Goal: Register for event/course

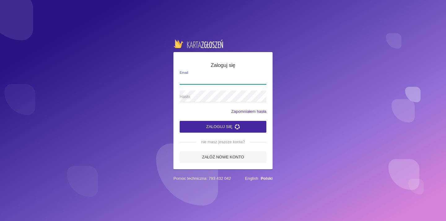
type input "[EMAIL_ADDRESS][DOMAIN_NAME]"
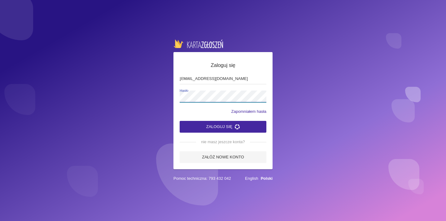
click at [223, 126] on button "Zaloguj się" at bounding box center [223, 127] width 87 height 12
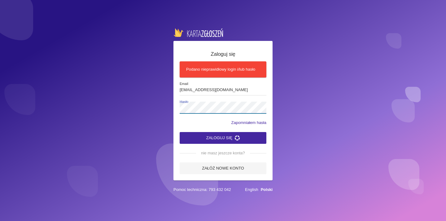
click at [223, 137] on button "Zaloguj się" at bounding box center [223, 138] width 87 height 12
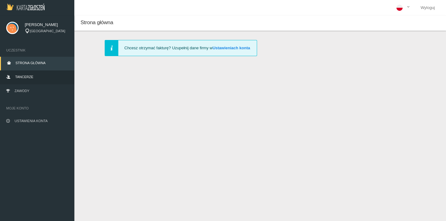
click at [28, 78] on span "Tancerze" at bounding box center [24, 77] width 18 height 4
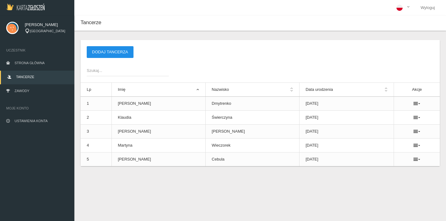
click at [111, 51] on button "Dodaj tancerza" at bounding box center [110, 52] width 47 height 12
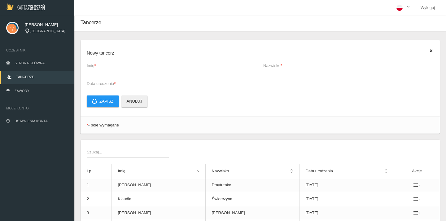
click at [118, 68] on span "Imię *" at bounding box center [169, 66] width 164 height 6
click at [118, 68] on input "Imię *" at bounding box center [172, 65] width 170 height 12
drag, startPoint x: 119, startPoint y: 66, endPoint x: 101, endPoint y: 65, distance: 18.6
click at [101, 65] on input "[PERSON_NAME]" at bounding box center [172, 65] width 170 height 12
drag, startPoint x: 125, startPoint y: 64, endPoint x: 100, endPoint y: 65, distance: 25.7
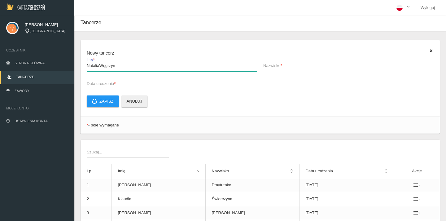
click at [100, 65] on input "NataliaWęgrzyn" at bounding box center [172, 65] width 170 height 12
type input "[PERSON_NAME]"
click at [281, 66] on strong "*" at bounding box center [281, 65] width 2 height 5
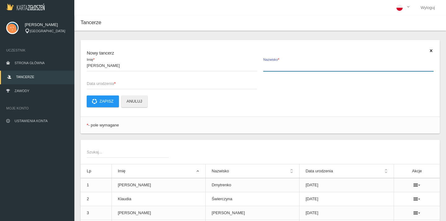
click at [281, 66] on input "Nazwisko *" at bounding box center [348, 65] width 170 height 12
type input "Węgrzyn"
click at [110, 81] on span "Data urodzenia *" at bounding box center [169, 83] width 164 height 6
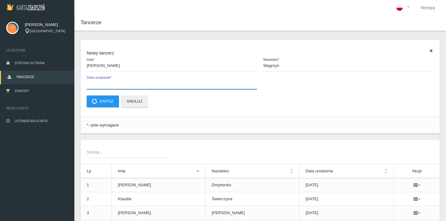
click at [110, 81] on input "Data urodzenia *" at bounding box center [172, 83] width 170 height 12
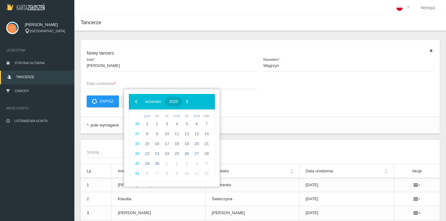
click at [178, 102] on span "2025" at bounding box center [173, 101] width 9 height 5
click at [137, 101] on span "‹" at bounding box center [136, 101] width 9 height 9
click at [165, 136] on span "2007" at bounding box center [162, 136] width 14 height 14
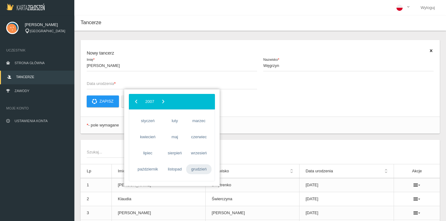
click at [201, 166] on span "grudzień" at bounding box center [198, 169] width 25 height 10
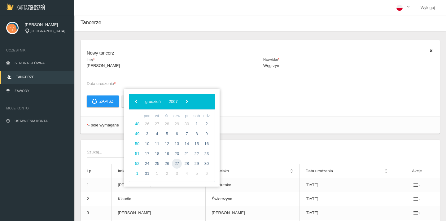
click at [180, 162] on span "27" at bounding box center [177, 163] width 10 height 10
type input "[DATE]"
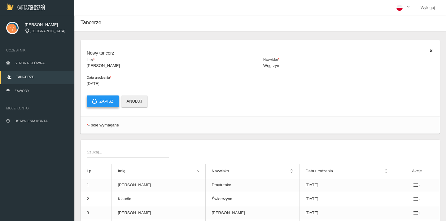
click at [107, 101] on button "Zapisz" at bounding box center [103, 101] width 32 height 12
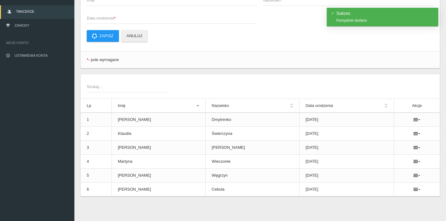
scroll to position [65, 0]
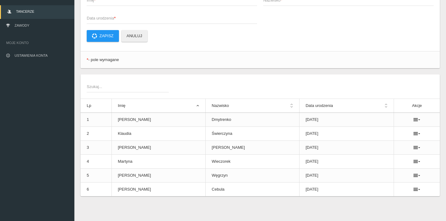
click at [304, 0] on span "Nazwisko *" at bounding box center [345, 0] width 164 height 6
click at [304, 0] on input "Nazwisko *" at bounding box center [348, 0] width 170 height 12
click at [34, 29] on link "Zawody" at bounding box center [37, 26] width 74 height 14
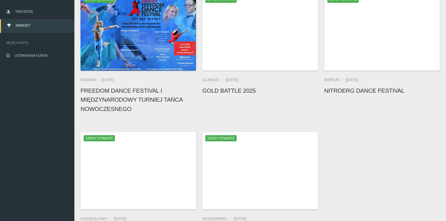
scroll to position [15, 0]
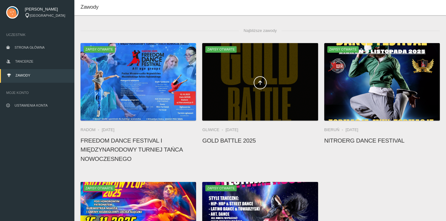
click at [271, 78] on span at bounding box center [259, 82] width 115 height 13
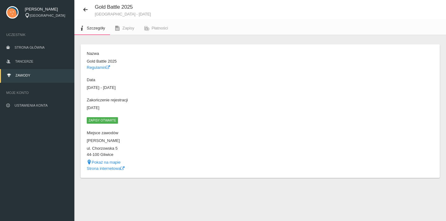
click at [109, 119] on span "Zapisy otwarte" at bounding box center [102, 120] width 31 height 6
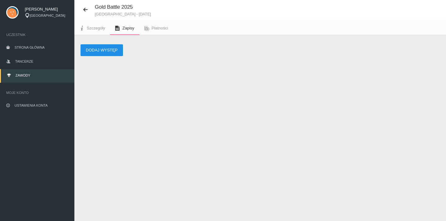
click at [109, 49] on button "Dodaj występ" at bounding box center [101, 50] width 42 height 12
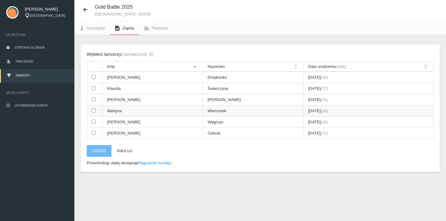
scroll to position [15, 0]
click at [93, 76] on input "checkbox" at bounding box center [94, 77] width 4 height 4
checkbox input "true"
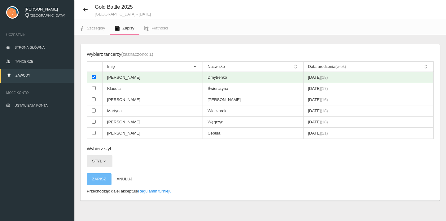
click at [106, 155] on button "Styl" at bounding box center [100, 161] width 26 height 12
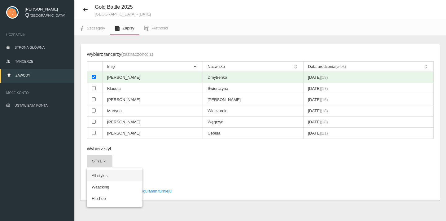
click at [114, 170] on link "All styles" at bounding box center [115, 175] width 56 height 11
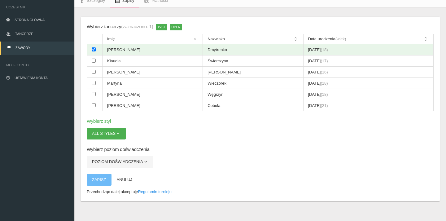
scroll to position [42, 0]
click at [119, 132] on span "button" at bounding box center [117, 134] width 5 height 5
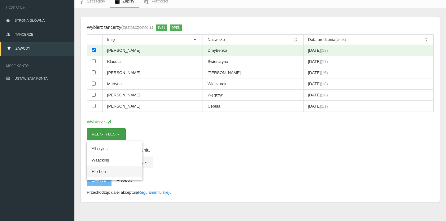
click at [109, 168] on link "Hip-hop" at bounding box center [115, 171] width 56 height 11
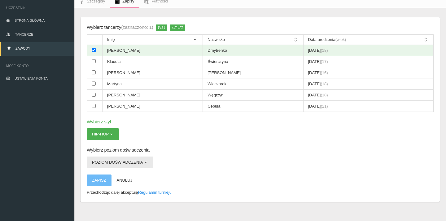
click at [145, 159] on button "Poziom doświadczenia" at bounding box center [120, 162] width 67 height 12
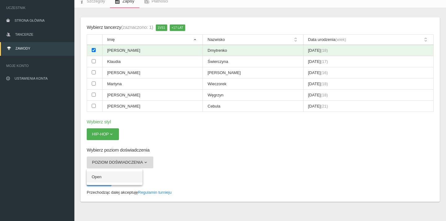
click at [131, 172] on link "Open" at bounding box center [115, 176] width 56 height 11
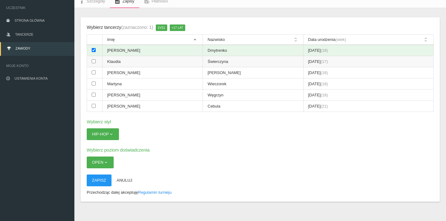
click at [94, 59] on input "checkbox" at bounding box center [94, 61] width 4 height 4
checkbox input "true"
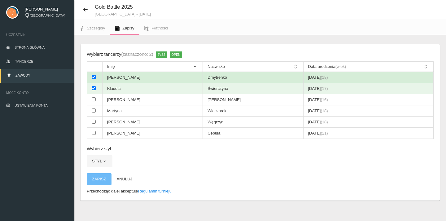
click at [93, 76] on input "checkbox" at bounding box center [94, 77] width 4 height 4
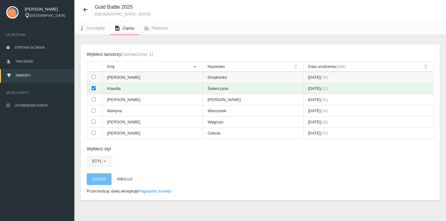
click at [93, 77] on input "checkbox" at bounding box center [94, 77] width 4 height 4
checkbox input "true"
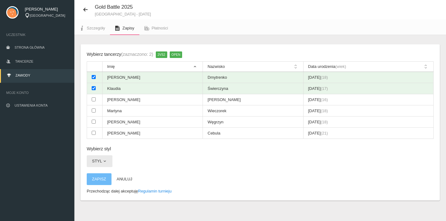
click at [104, 155] on button "Styl" at bounding box center [100, 161] width 26 height 12
click at [107, 156] on button "Styl" at bounding box center [100, 161] width 26 height 12
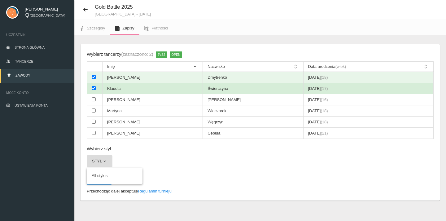
click at [93, 86] on input "checkbox" at bounding box center [94, 88] width 4 height 4
checkbox input "false"
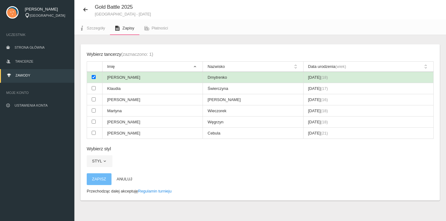
click at [94, 78] on input "checkbox" at bounding box center [94, 77] width 4 height 4
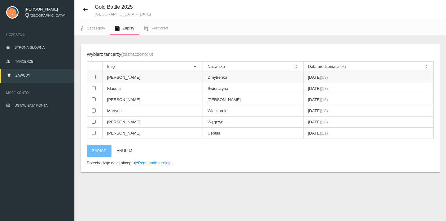
click at [94, 78] on input "checkbox" at bounding box center [94, 77] width 4 height 4
checkbox input "true"
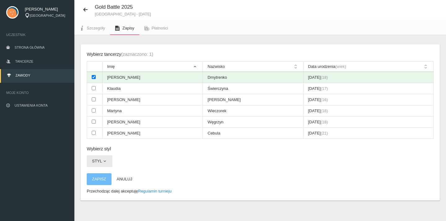
click at [104, 155] on button "Styl" at bounding box center [100, 161] width 26 height 12
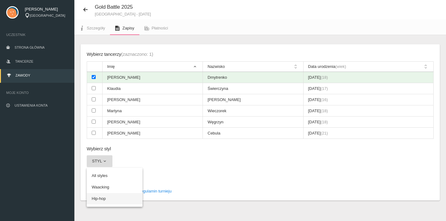
click at [115, 193] on link "Hip-hop" at bounding box center [115, 198] width 56 height 11
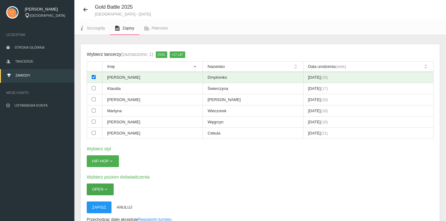
click at [104, 187] on span "button" at bounding box center [105, 189] width 5 height 5
click at [144, 173] on h6 "Wybierz poziom doświadczenia" at bounding box center [260, 176] width 347 height 7
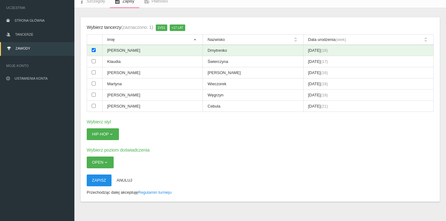
click at [100, 174] on button "Zapisz" at bounding box center [99, 180] width 25 height 12
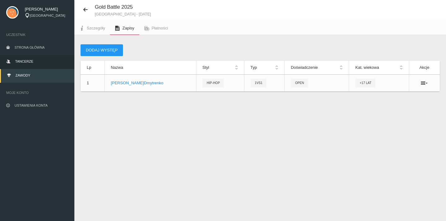
click at [39, 61] on link "Tancerze" at bounding box center [37, 62] width 74 height 14
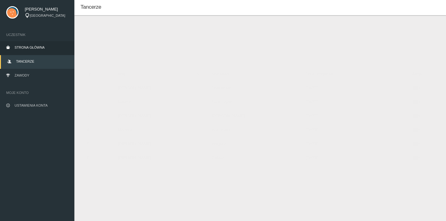
click at [48, 53] on link "Strona główna" at bounding box center [37, 48] width 74 height 14
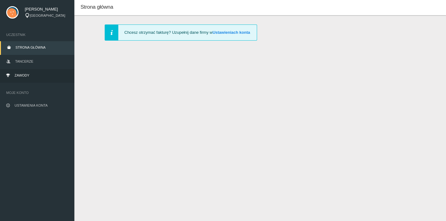
click at [43, 76] on link "Zawody" at bounding box center [37, 76] width 74 height 14
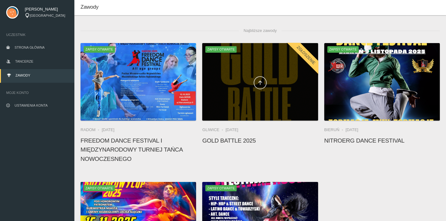
click at [258, 80] on icon at bounding box center [260, 82] width 5 height 5
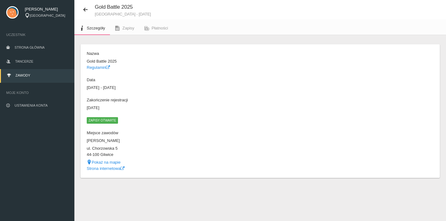
click at [114, 119] on span "Zapisy otwarte" at bounding box center [102, 120] width 31 height 6
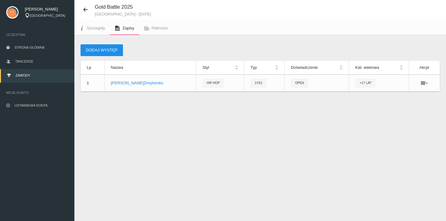
click at [111, 50] on button "Dodaj występ" at bounding box center [101, 50] width 42 height 12
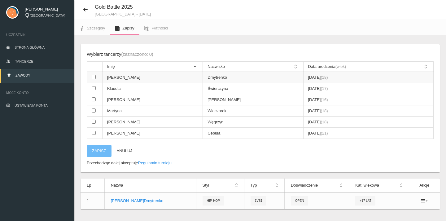
click at [93, 77] on input "checkbox" at bounding box center [94, 77] width 4 height 4
checkbox input "true"
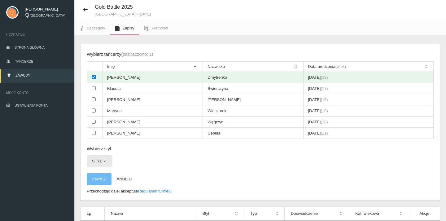
click at [105, 158] on span "button" at bounding box center [104, 160] width 5 height 5
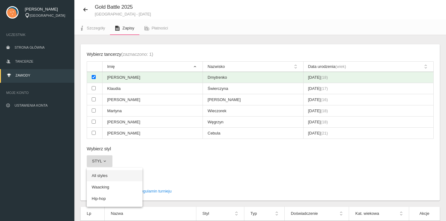
click at [110, 170] on link "All styles" at bounding box center [115, 175] width 56 height 11
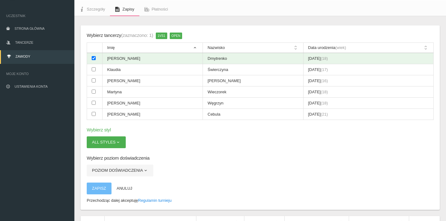
scroll to position [57, 0]
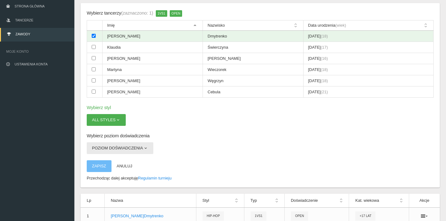
click at [140, 143] on button "Poziom doświadczenia" at bounding box center [120, 148] width 67 height 12
click at [132, 158] on link "Open" at bounding box center [115, 162] width 56 height 11
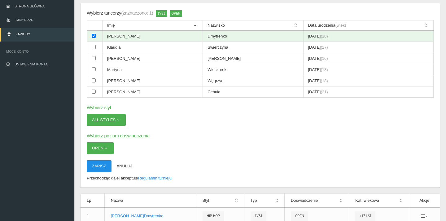
click at [101, 161] on button "Zapisz" at bounding box center [99, 166] width 25 height 12
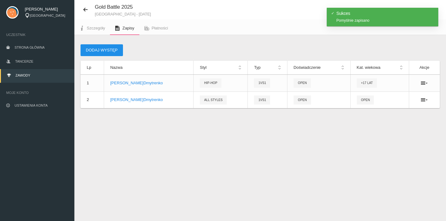
click at [115, 47] on button "Dodaj występ" at bounding box center [101, 50] width 42 height 12
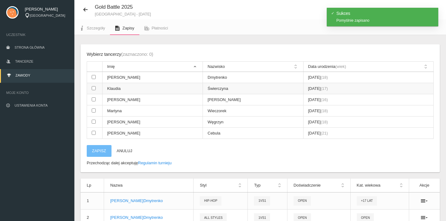
click at [93, 87] on input "checkbox" at bounding box center [94, 88] width 4 height 4
checkbox input "true"
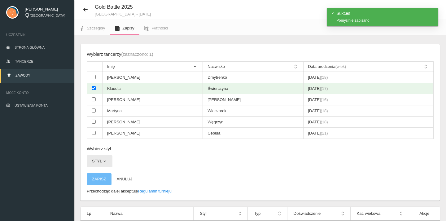
click at [106, 155] on button "Styl" at bounding box center [100, 161] width 26 height 12
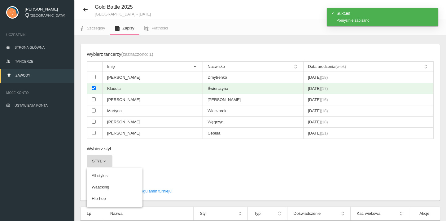
click at [115, 193] on link "Hip-hop" at bounding box center [115, 198] width 56 height 11
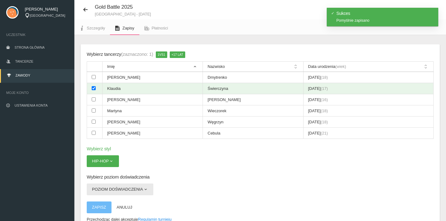
click at [135, 186] on button "Poziom doświadczenia" at bounding box center [120, 189] width 67 height 12
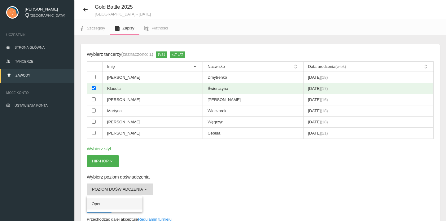
click at [128, 198] on link "Open" at bounding box center [115, 203] width 56 height 11
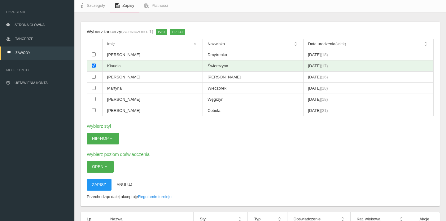
scroll to position [41, 0]
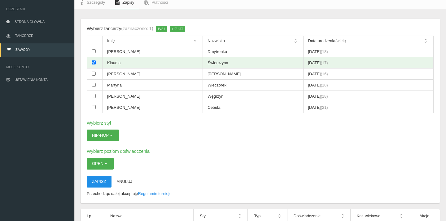
click at [101, 176] on button "Zapisz" at bounding box center [99, 182] width 25 height 12
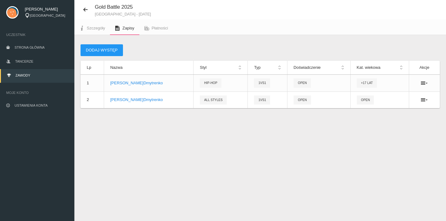
scroll to position [15, 0]
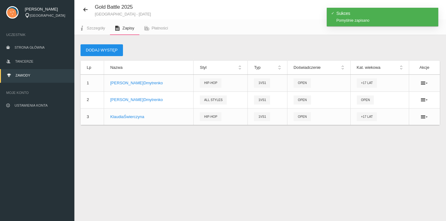
click at [99, 50] on button "Dodaj występ" at bounding box center [101, 50] width 42 height 12
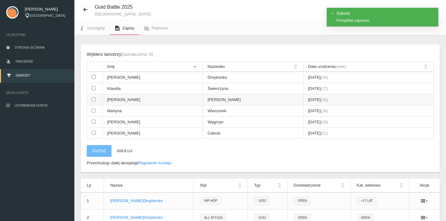
click at [93, 99] on input "checkbox" at bounding box center [94, 99] width 4 height 4
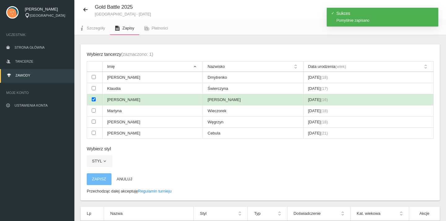
click at [93, 99] on input "checkbox" at bounding box center [94, 99] width 4 height 4
checkbox input "false"
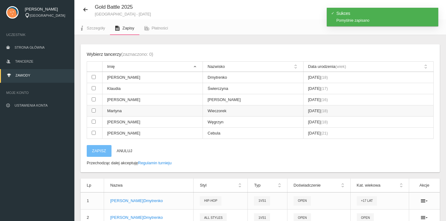
click at [93, 108] on input "checkbox" at bounding box center [94, 110] width 4 height 4
checkbox input "true"
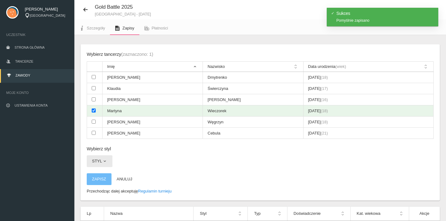
click at [101, 155] on button "Styl" at bounding box center [100, 161] width 26 height 12
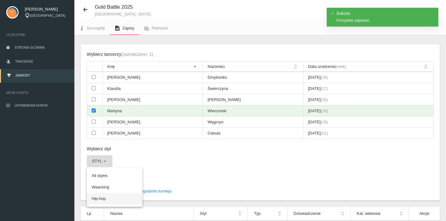
click at [117, 193] on link "Hip-hop" at bounding box center [115, 198] width 56 height 11
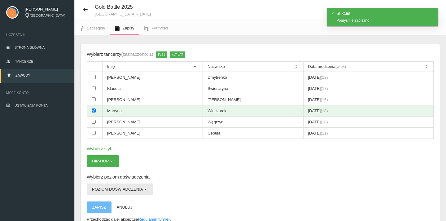
click at [123, 183] on button "Poziom doświadczenia" at bounding box center [120, 189] width 67 height 12
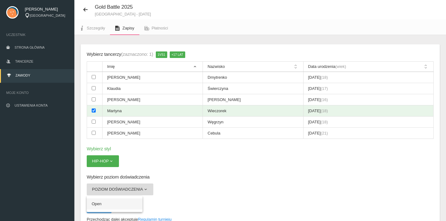
click at [127, 198] on link "Open" at bounding box center [115, 203] width 56 height 11
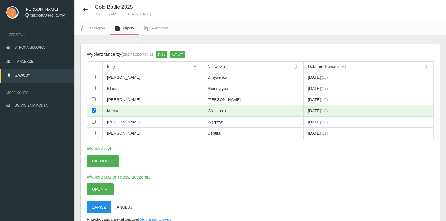
click at [103, 201] on button "Zapisz" at bounding box center [99, 207] width 25 height 12
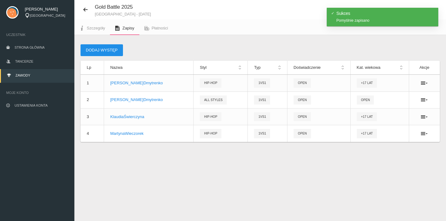
click at [102, 48] on button "Dodaj występ" at bounding box center [101, 50] width 42 height 12
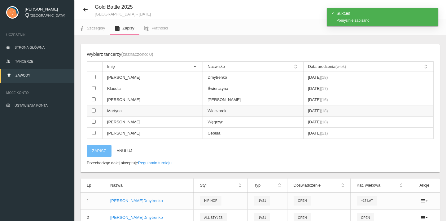
click at [95, 108] on input "checkbox" at bounding box center [94, 110] width 4 height 4
checkbox input "true"
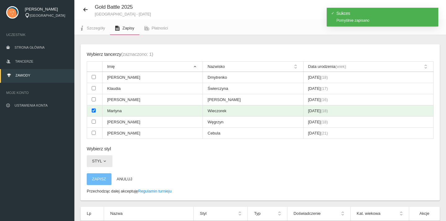
click at [106, 158] on span "button" at bounding box center [104, 160] width 5 height 5
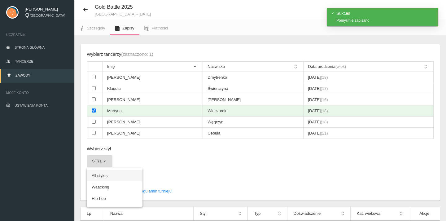
click at [111, 172] on link "All styles" at bounding box center [115, 175] width 56 height 11
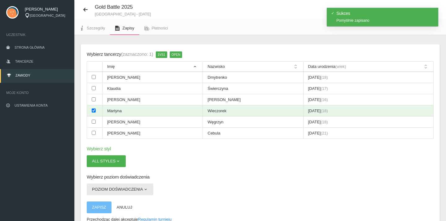
click at [129, 183] on button "Poziom doświadczenia" at bounding box center [120, 189] width 67 height 12
click at [124, 201] on link "Open" at bounding box center [115, 203] width 56 height 11
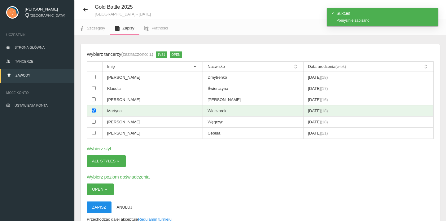
click at [102, 202] on button "Zapisz" at bounding box center [99, 207] width 25 height 12
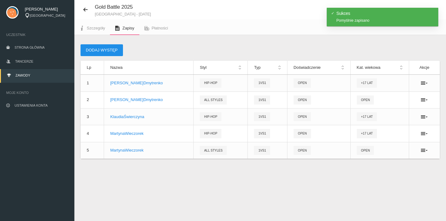
click at [104, 52] on button "Dodaj występ" at bounding box center [101, 50] width 42 height 12
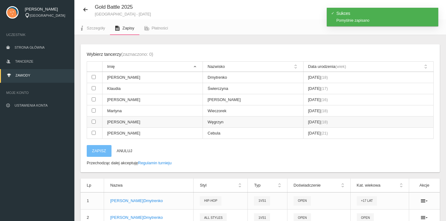
click at [93, 119] on input "checkbox" at bounding box center [94, 121] width 4 height 4
checkbox input "true"
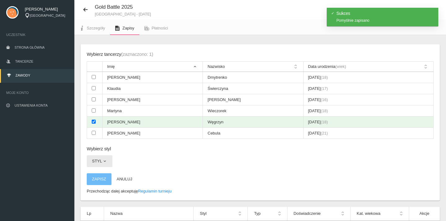
click at [106, 155] on button "Styl" at bounding box center [100, 161] width 26 height 12
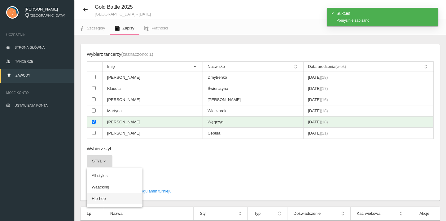
click at [117, 194] on link "Hip-hop" at bounding box center [115, 198] width 56 height 11
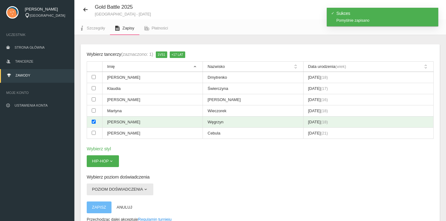
click at [121, 183] on button "Poziom doświadczenia" at bounding box center [120, 189] width 67 height 12
click at [123, 198] on link "Open" at bounding box center [115, 203] width 56 height 11
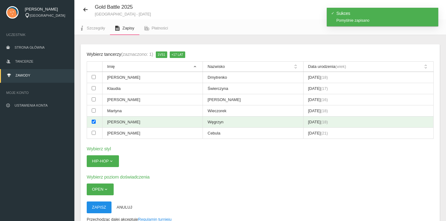
click at [104, 202] on button "Zapisz" at bounding box center [99, 207] width 25 height 12
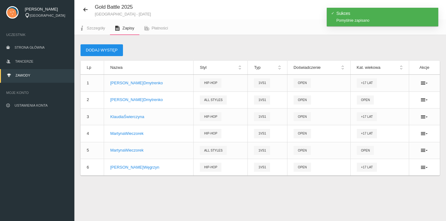
click at [95, 52] on button "Dodaj występ" at bounding box center [101, 50] width 42 height 12
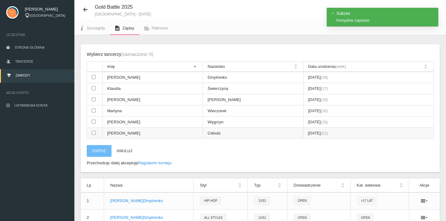
click at [90, 128] on td at bounding box center [94, 133] width 15 height 11
checkbox input "true"
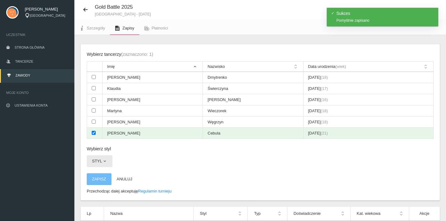
click at [102, 158] on span "button" at bounding box center [104, 160] width 5 height 5
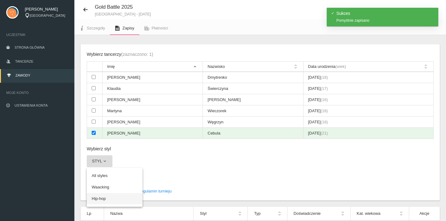
click at [112, 193] on link "Hip-hop" at bounding box center [115, 198] width 56 height 11
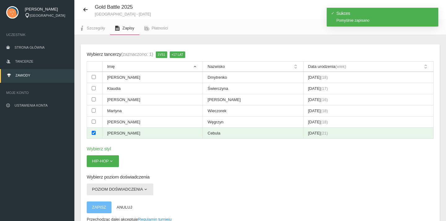
click at [127, 183] on button "Poziom doświadczenia" at bounding box center [120, 189] width 67 height 12
click at [119, 200] on link "Open" at bounding box center [115, 203] width 56 height 11
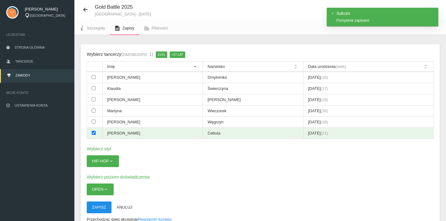
click at [105, 202] on button "Zapisz" at bounding box center [99, 207] width 25 height 12
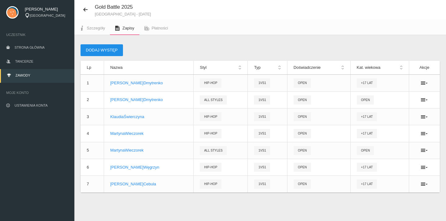
click at [110, 50] on button "Dodaj występ" at bounding box center [101, 50] width 42 height 12
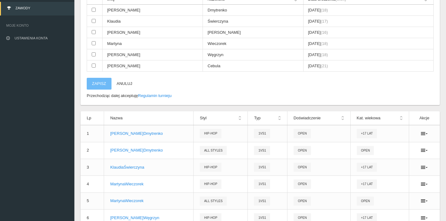
scroll to position [84, 0]
click at [425, 130] on icon at bounding box center [424, 132] width 7 height 5
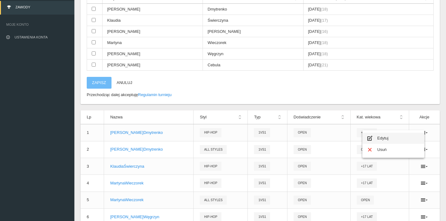
click at [387, 137] on link "Edytuj" at bounding box center [393, 137] width 62 height 11
checkbox input "true"
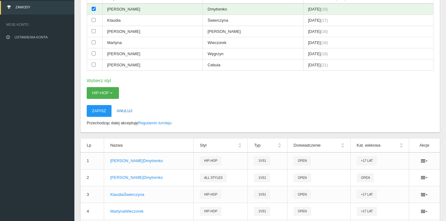
click at [131, 105] on button "Anuluj" at bounding box center [124, 111] width 26 height 12
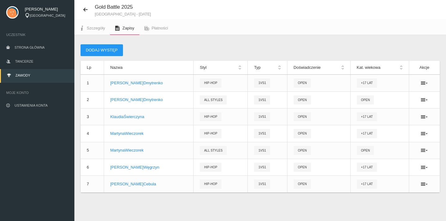
scroll to position [15, 0]
click at [194, 41] on div "Dodaj występ Lp Nazwa Styl Typ Doświadczenie Kat. wiekowa Akcje 1 [PERSON_NAME]…" at bounding box center [259, 126] width 371 height 182
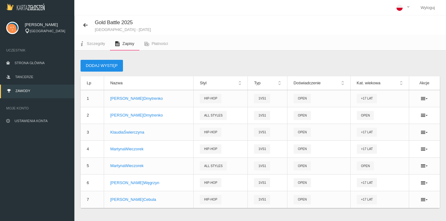
scroll to position [0, 0]
click at [111, 66] on button "Dodaj występ" at bounding box center [101, 66] width 42 height 12
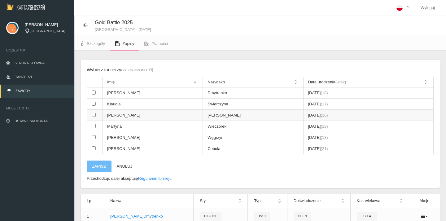
click at [93, 114] on input "checkbox" at bounding box center [94, 115] width 4 height 4
checkbox input "true"
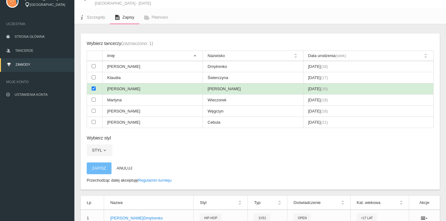
scroll to position [29, 0]
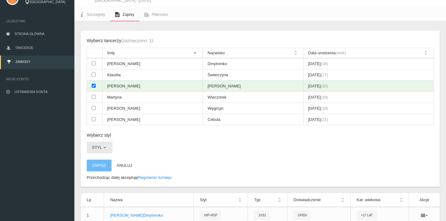
click at [103, 141] on button "Styl" at bounding box center [100, 147] width 26 height 12
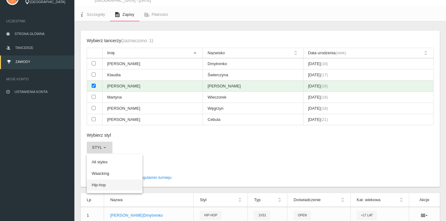
click at [112, 179] on link "Hip-hop" at bounding box center [115, 184] width 56 height 11
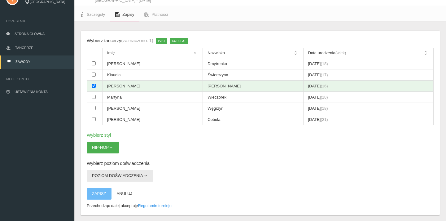
click at [129, 172] on button "Poziom doświadczenia" at bounding box center [120, 176] width 67 height 12
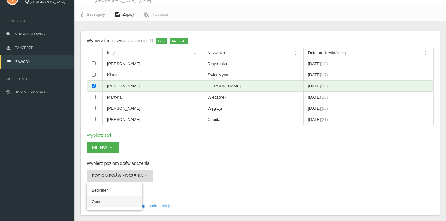
click at [106, 196] on link "Open" at bounding box center [115, 201] width 56 height 11
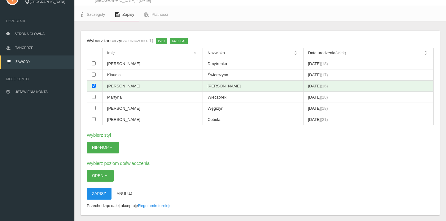
click at [100, 188] on button "Zapisz" at bounding box center [99, 194] width 25 height 12
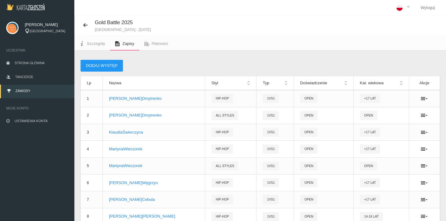
scroll to position [0, 0]
click at [113, 64] on button "Dodaj występ" at bounding box center [101, 66] width 42 height 12
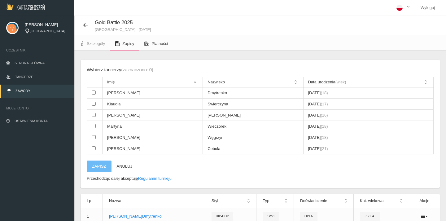
click at [153, 43] on span "Płatności" at bounding box center [160, 43] width 16 height 5
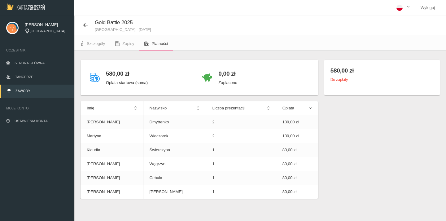
click at [343, 79] on small "Do zapłaty" at bounding box center [338, 79] width 17 height 4
click at [335, 68] on h4 "580,00 zł" at bounding box center [381, 70] width 103 height 9
click at [230, 75] on h4 "0,00 zł" at bounding box center [227, 73] width 19 height 9
click at [120, 78] on h4 "580,00 zł" at bounding box center [127, 73] width 42 height 9
click at [118, 74] on h4 "580,00 zł" at bounding box center [127, 73] width 42 height 9
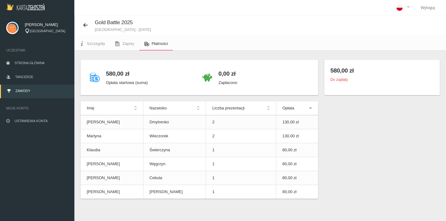
click at [226, 72] on h4 "0,00 zł" at bounding box center [227, 73] width 19 height 9
click at [226, 80] on p "Zapłacono" at bounding box center [227, 83] width 19 height 6
click at [341, 80] on small "Do zapłaty" at bounding box center [338, 79] width 17 height 4
click at [343, 70] on h4 "580,00 zł" at bounding box center [381, 70] width 103 height 9
click at [358, 71] on h4 "580,00 zł" at bounding box center [381, 70] width 103 height 9
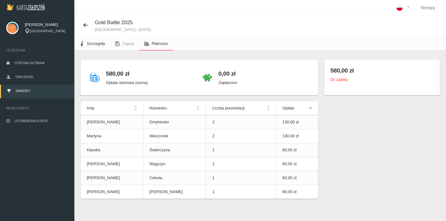
click at [97, 42] on span "Szczegóły" at bounding box center [96, 43] width 18 height 5
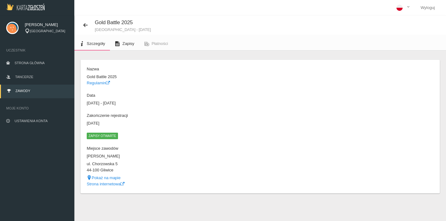
click at [122, 41] on link "Zapisy" at bounding box center [124, 44] width 29 height 14
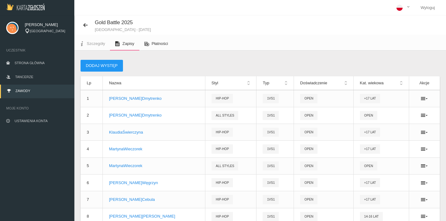
click at [153, 42] on span "Płatności" at bounding box center [160, 43] width 16 height 5
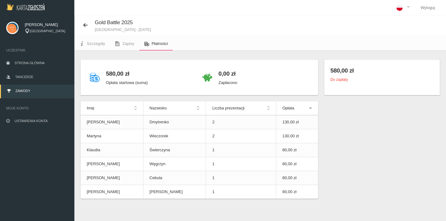
click at [114, 72] on h4 "580,00 zł" at bounding box center [127, 73] width 42 height 9
click at [91, 79] on icon at bounding box center [95, 77] width 10 height 10
click at [115, 83] on p "Opłata startowa (suma)" at bounding box center [127, 83] width 42 height 6
click at [209, 77] on icon at bounding box center [207, 77] width 10 height 10
click at [232, 81] on p "Zapłacono" at bounding box center [227, 83] width 19 height 6
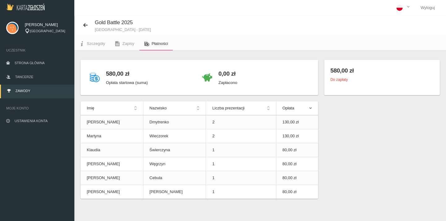
click at [230, 71] on h4 "0,00 zł" at bounding box center [227, 73] width 19 height 9
click at [309, 106] on th "Opłata" at bounding box center [297, 108] width 42 height 14
click at [311, 106] on th "Opłata" at bounding box center [297, 108] width 42 height 14
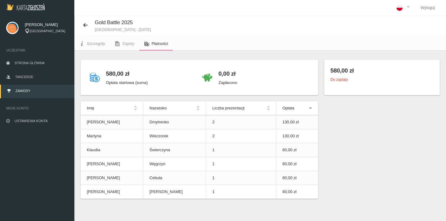
click at [333, 69] on h4 "580,00 zł" at bounding box center [381, 70] width 103 height 9
click at [341, 81] on small "Do zapłaty" at bounding box center [338, 79] width 17 height 4
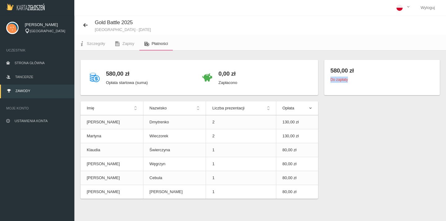
click at [359, 100] on div "580,00 zł Do zapłaty" at bounding box center [382, 80] width 122 height 41
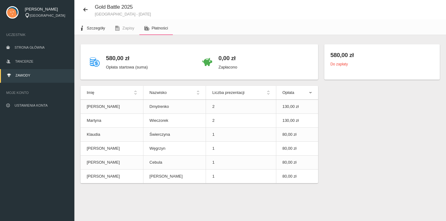
scroll to position [15, 0]
click at [38, 106] on span "Ustawienia konta" at bounding box center [31, 105] width 33 height 4
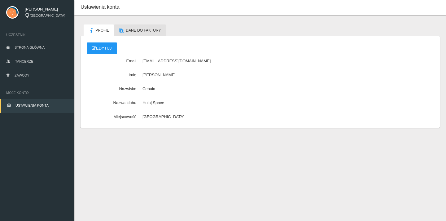
click at [126, 31] on span "Dane do faktury" at bounding box center [143, 30] width 35 height 4
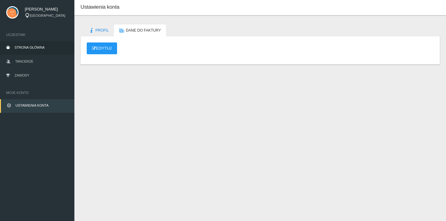
click at [38, 44] on link "Strona główna" at bounding box center [37, 48] width 74 height 14
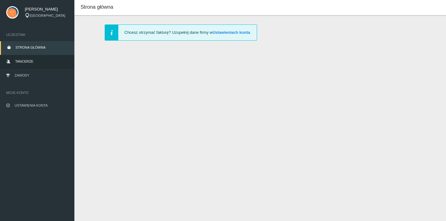
click at [31, 63] on span "Tancerze" at bounding box center [24, 61] width 18 height 4
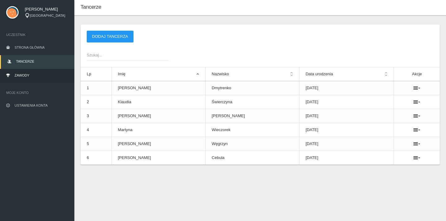
click at [33, 76] on link "Zawody" at bounding box center [37, 76] width 74 height 14
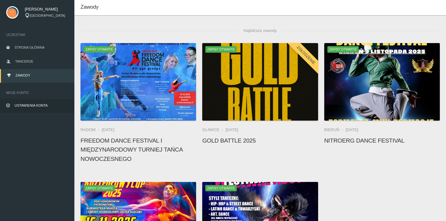
click at [33, 102] on link "Ustawienia konta" at bounding box center [37, 106] width 74 height 14
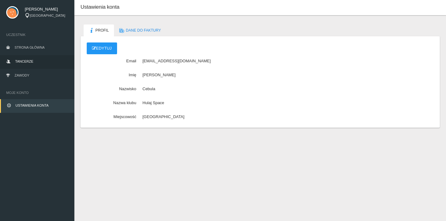
click at [35, 62] on link "Tancerze" at bounding box center [37, 62] width 74 height 14
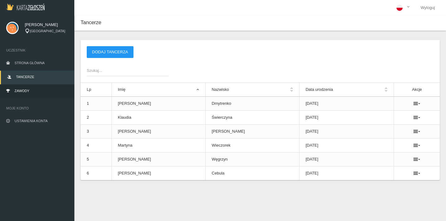
click at [31, 90] on link "Zawody" at bounding box center [37, 92] width 74 height 14
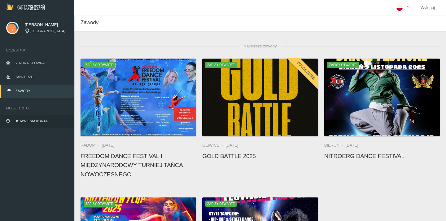
click at [43, 120] on span "Ustawienia konta" at bounding box center [31, 121] width 33 height 4
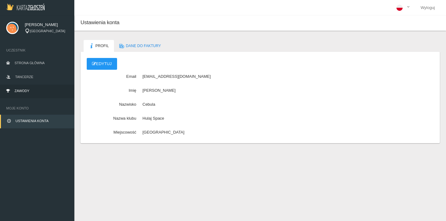
click at [23, 93] on link "Zawody" at bounding box center [37, 92] width 74 height 14
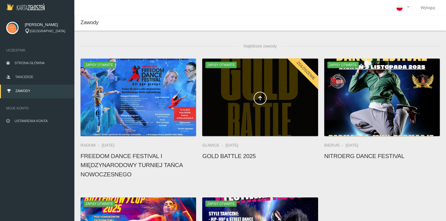
click at [259, 83] on div at bounding box center [259, 97] width 115 height 77
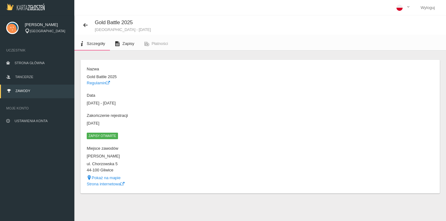
click at [128, 41] on span "Zapisy" at bounding box center [128, 43] width 12 height 5
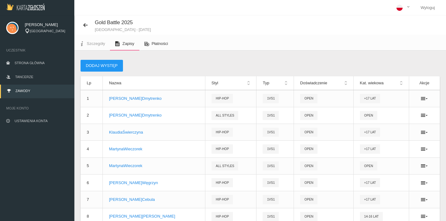
click at [162, 41] on span "Płatności" at bounding box center [160, 43] width 16 height 5
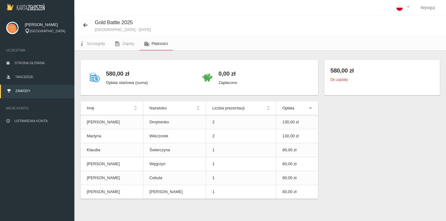
click at [341, 81] on small "Do zapłaty" at bounding box center [338, 79] width 17 height 4
click at [125, 40] on link "Zapisy" at bounding box center [124, 44] width 29 height 14
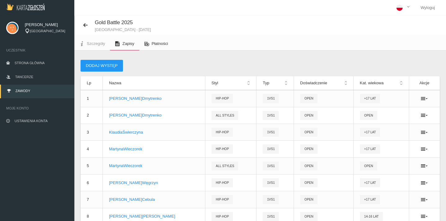
click at [160, 41] on span "Płatności" at bounding box center [160, 43] width 16 height 5
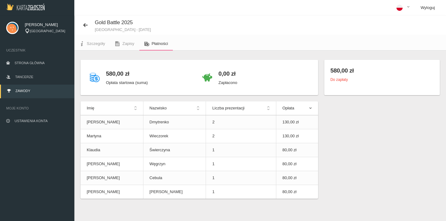
click at [428, 8] on link "Wyloguj" at bounding box center [427, 7] width 24 height 15
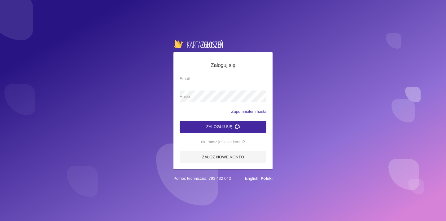
click at [332, 36] on div "Zaloguj się Email Hasło Zapomniałem hasła Zaloguj się nie masz jeszcze konta? Z…" at bounding box center [223, 110] width 446 height 221
click at [243, 80] on span "Email" at bounding box center [220, 79] width 80 height 6
click at [243, 80] on input "Email" at bounding box center [223, 78] width 87 height 12
type input "[EMAIL_ADDRESS][DOMAIN_NAME]"
click at [223, 126] on button "Zaloguj się" at bounding box center [223, 127] width 87 height 12
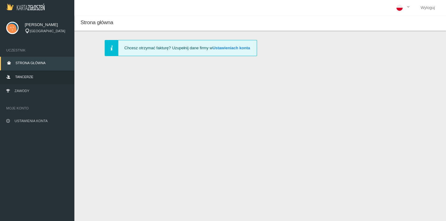
click at [27, 75] on span "Tancerze" at bounding box center [24, 77] width 18 height 4
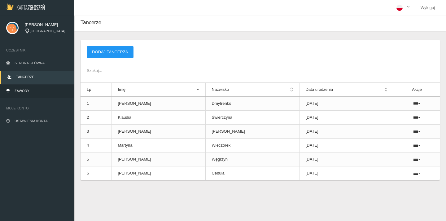
click at [32, 87] on link "Zawody" at bounding box center [37, 92] width 74 height 14
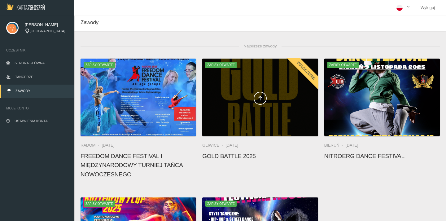
click at [270, 81] on div at bounding box center [259, 97] width 115 height 77
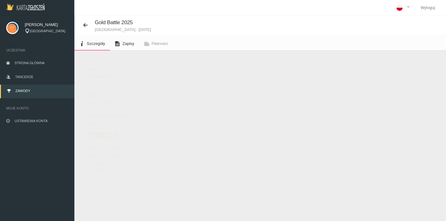
click at [133, 43] on span "Zapisy" at bounding box center [128, 43] width 12 height 5
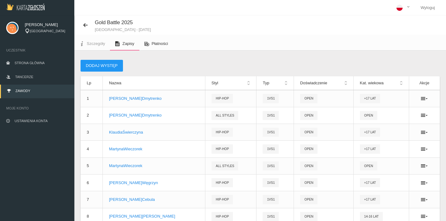
click at [162, 41] on link "Płatności" at bounding box center [156, 44] width 34 height 14
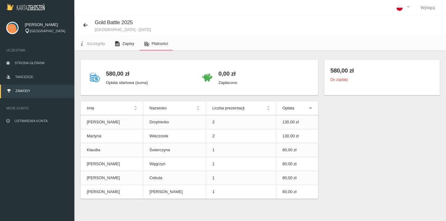
click at [125, 44] on span "Zapisy" at bounding box center [128, 43] width 12 height 5
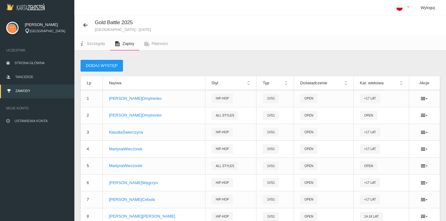
click at [430, 9] on link "Wyloguj" at bounding box center [427, 7] width 24 height 15
